Goal: Information Seeking & Learning: Learn about a topic

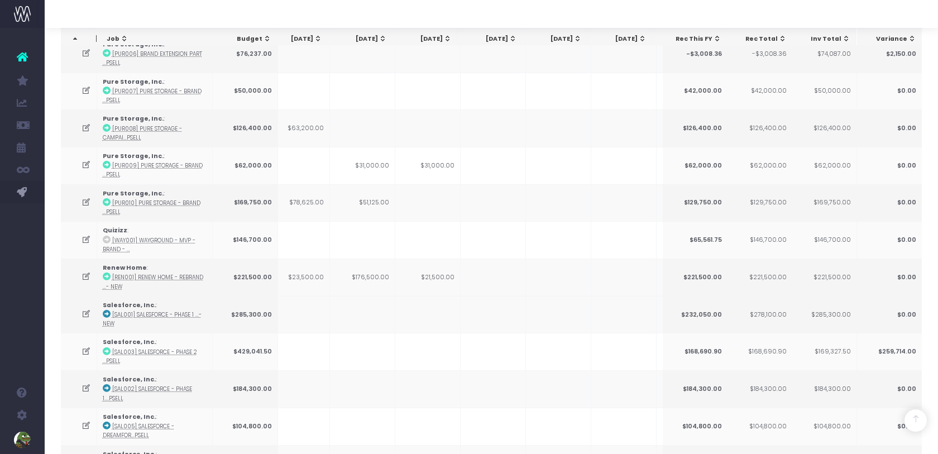
scroll to position [1278, 0]
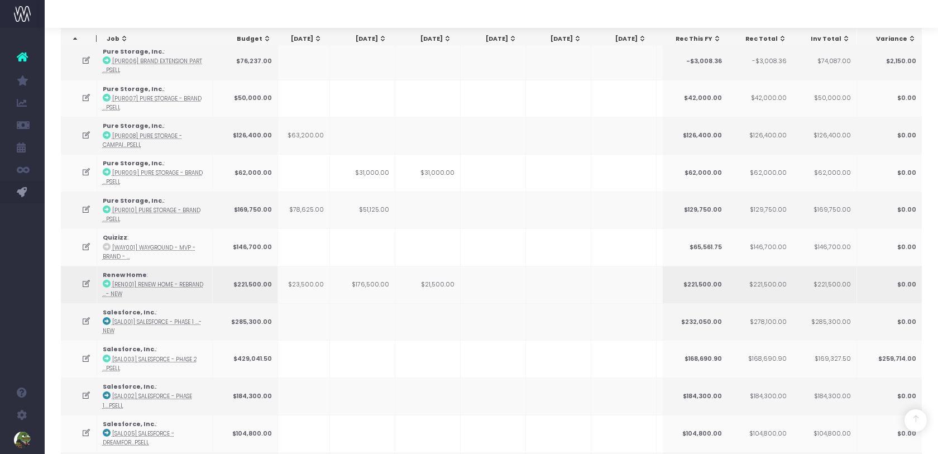
click at [367, 266] on td "$176,500.00" at bounding box center [362, 284] width 65 height 37
click at [372, 191] on td "$51,125.00" at bounding box center [362, 209] width 65 height 37
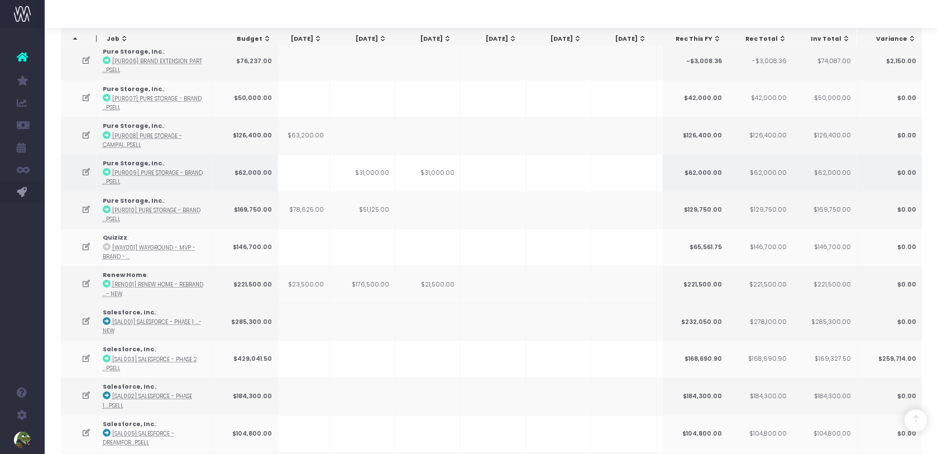
click at [374, 155] on td "$31,000.00" at bounding box center [362, 172] width 65 height 37
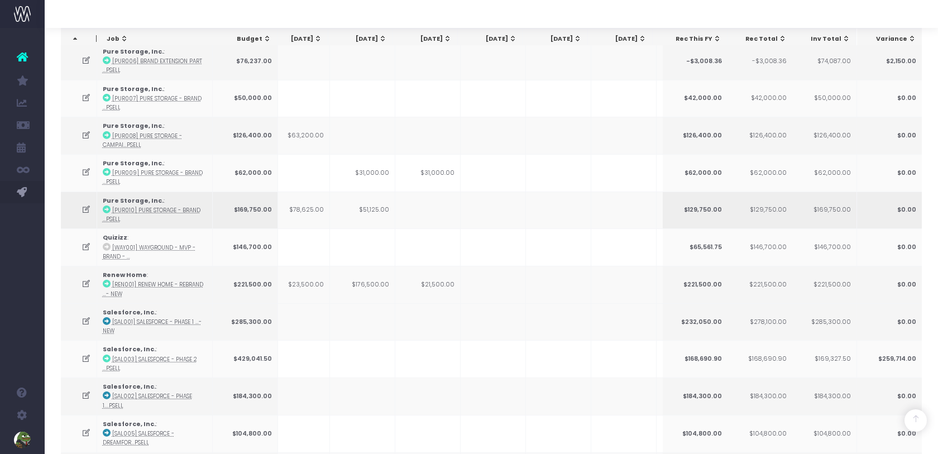
click at [373, 191] on td "$51,125.00" at bounding box center [362, 209] width 65 height 37
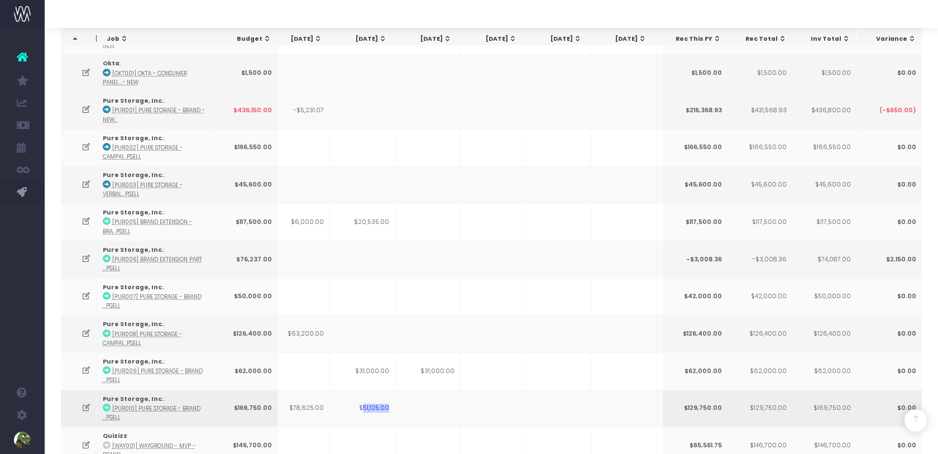
scroll to position [1059, 0]
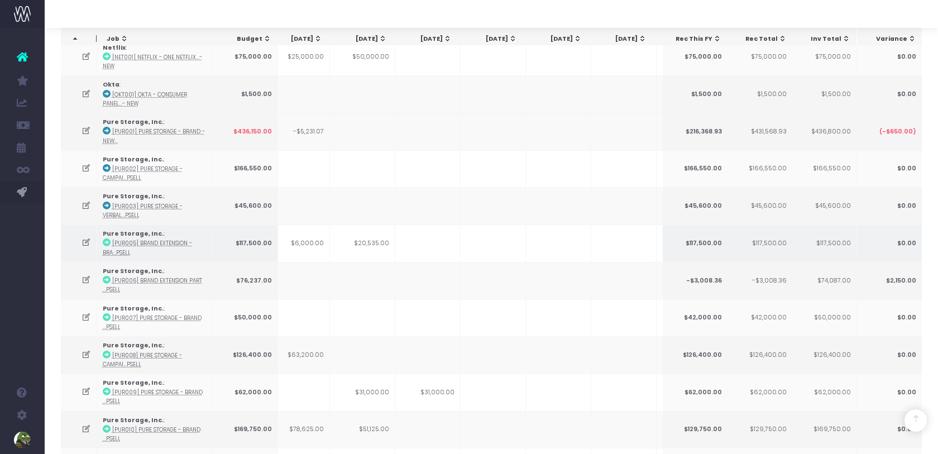
click at [369, 227] on td "$20,535.00" at bounding box center [362, 242] width 65 height 37
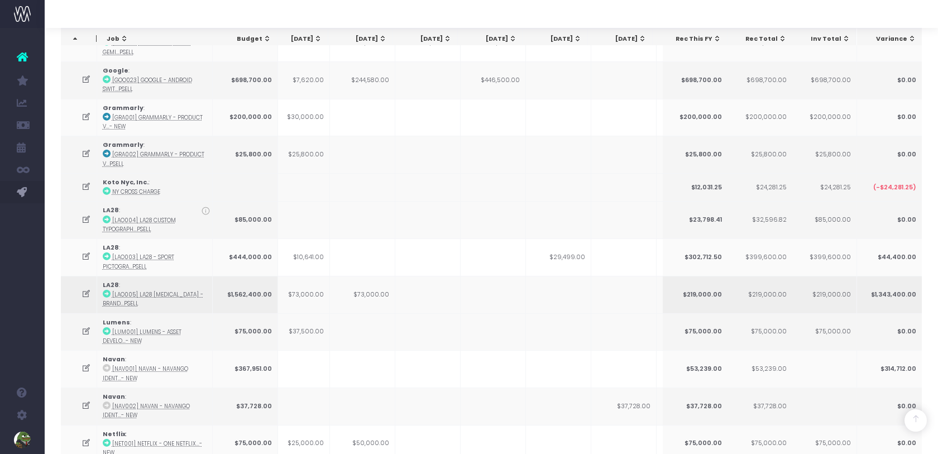
scroll to position [573, 0]
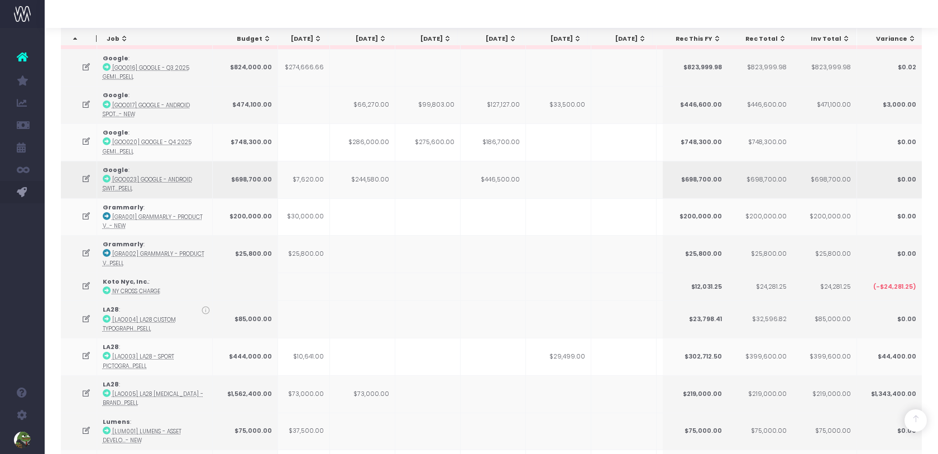
click at [368, 168] on td "$244,580.00" at bounding box center [362, 179] width 65 height 37
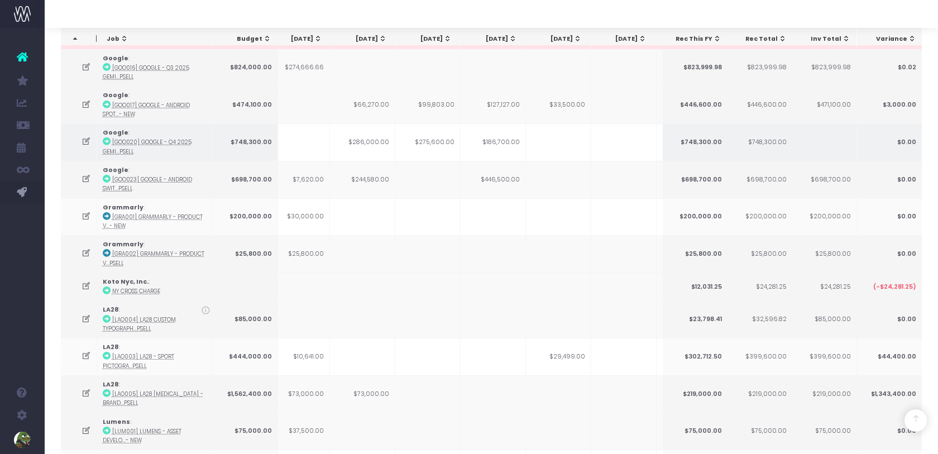
click at [369, 132] on td "$286,000.00" at bounding box center [362, 141] width 65 height 37
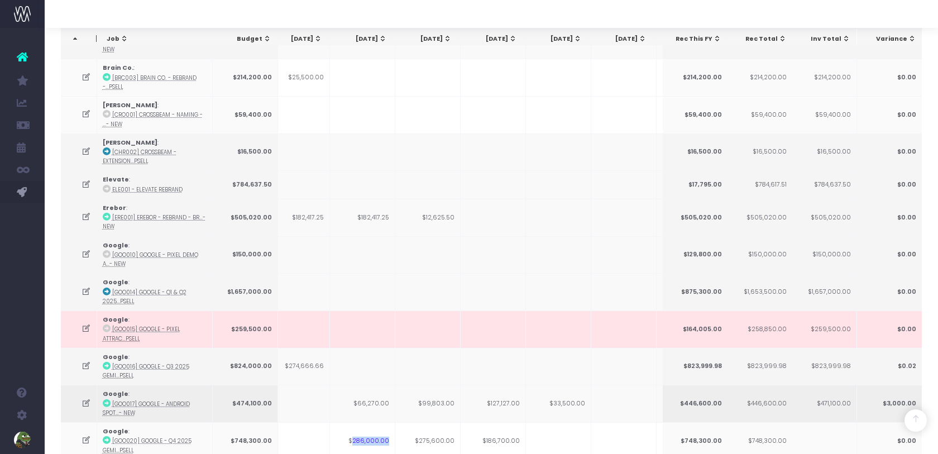
scroll to position [271, 0]
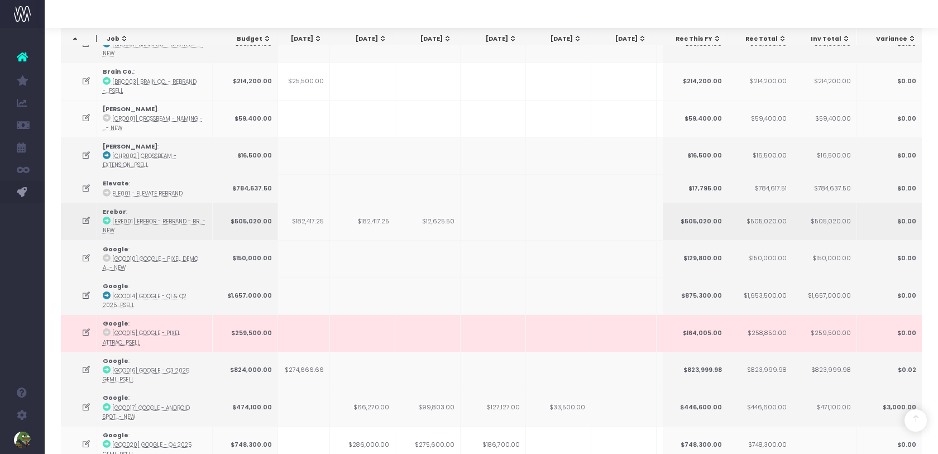
click at [373, 217] on td "$182,417.25" at bounding box center [362, 221] width 65 height 37
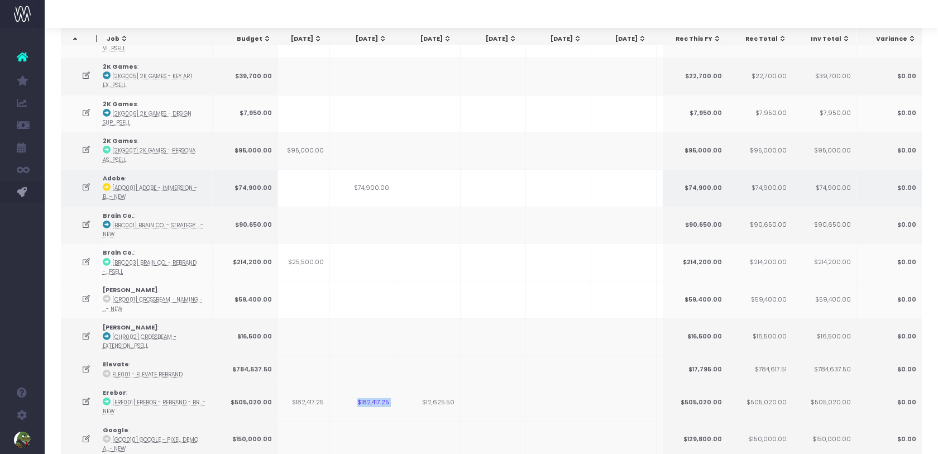
scroll to position [88, 0]
click at [369, 193] on td "$74,900.00" at bounding box center [362, 189] width 65 height 37
click at [371, 186] on td "$74,900.00" at bounding box center [362, 189] width 65 height 37
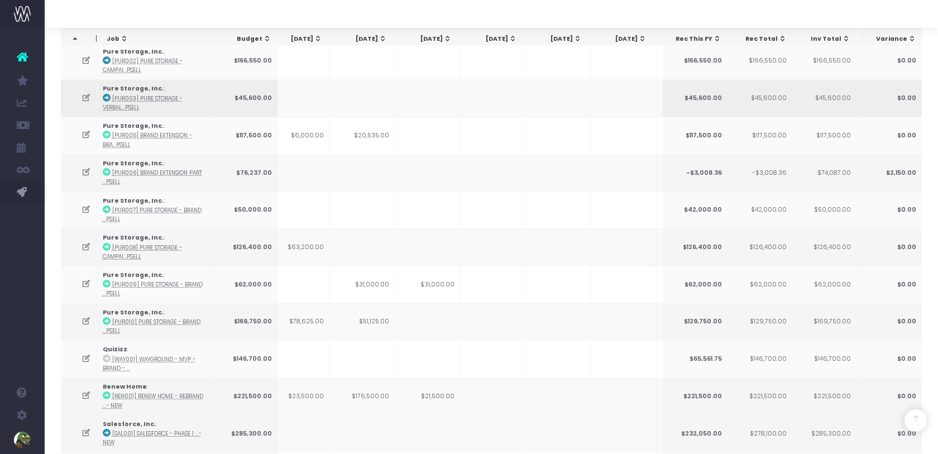
scroll to position [1178, 0]
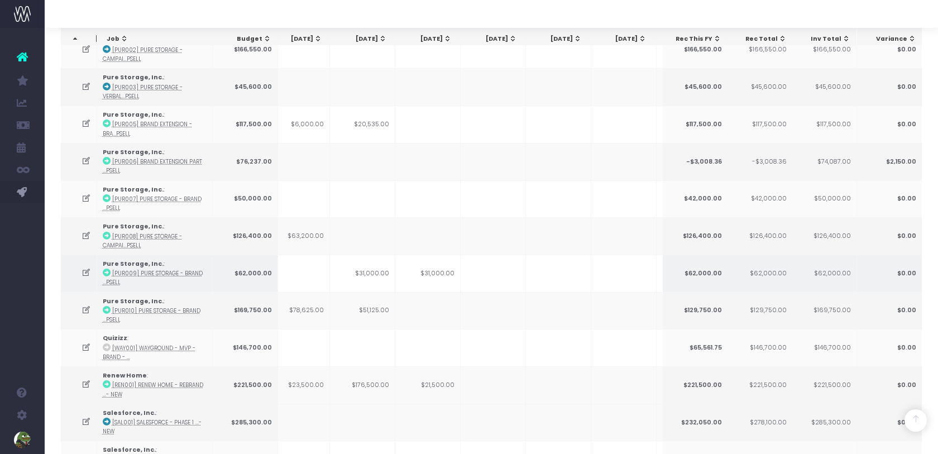
click at [375, 255] on td "$31,000.00" at bounding box center [362, 273] width 65 height 37
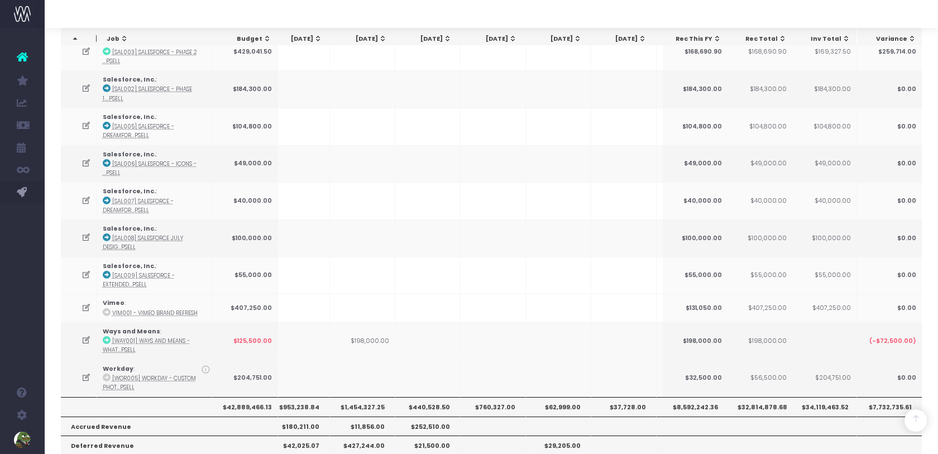
scroll to position [1620, 0]
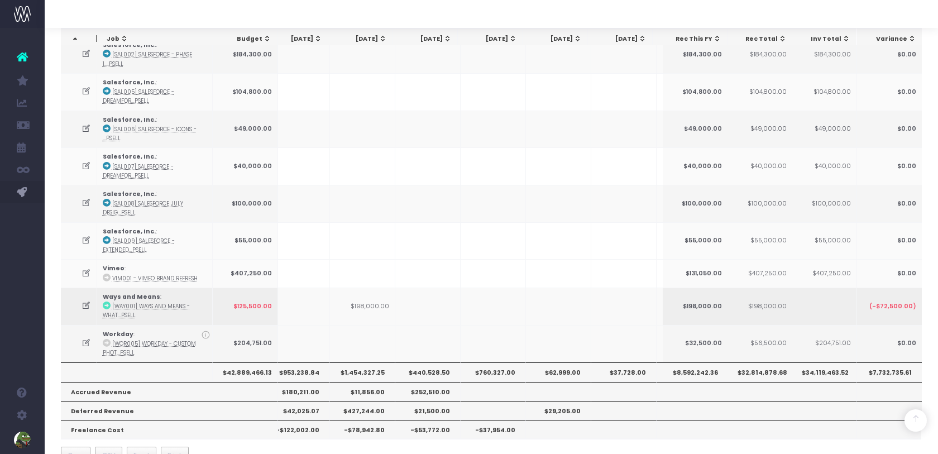
click at [367, 287] on td "$198,000.00" at bounding box center [362, 305] width 65 height 37
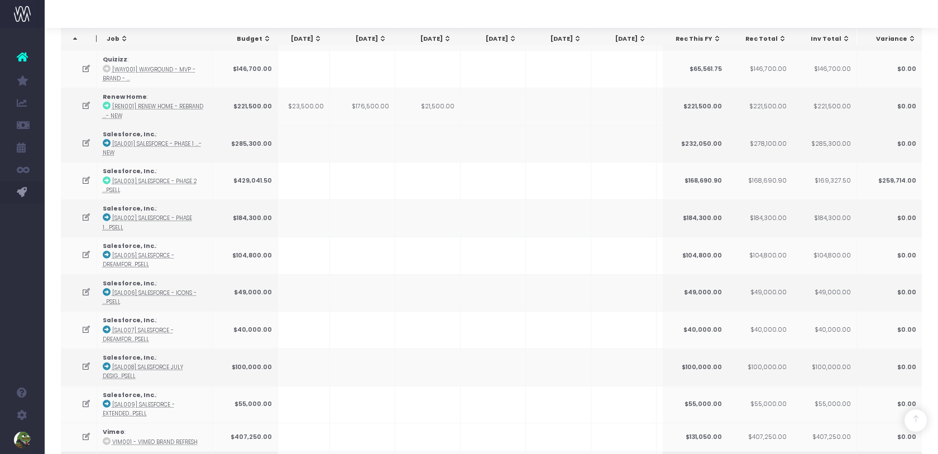
scroll to position [1365, 0]
